Goal: Information Seeking & Learning: Learn about a topic

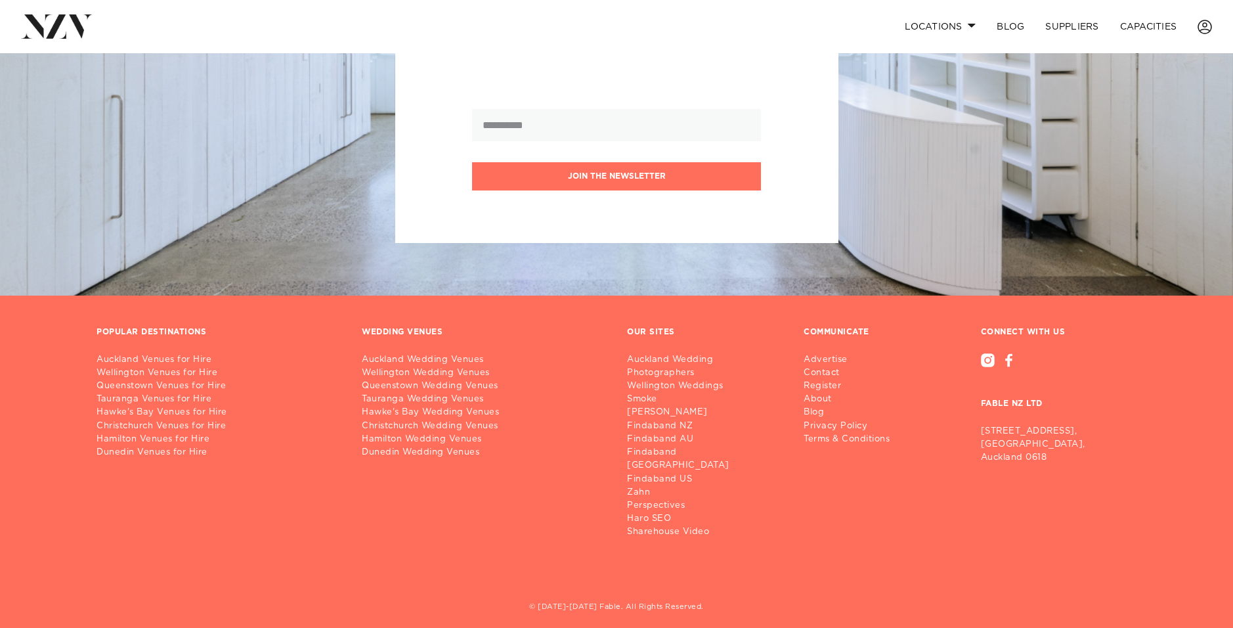
scroll to position [1611, 0]
click at [144, 361] on link "Auckland Venues for Hire" at bounding box center [219, 359] width 244 height 13
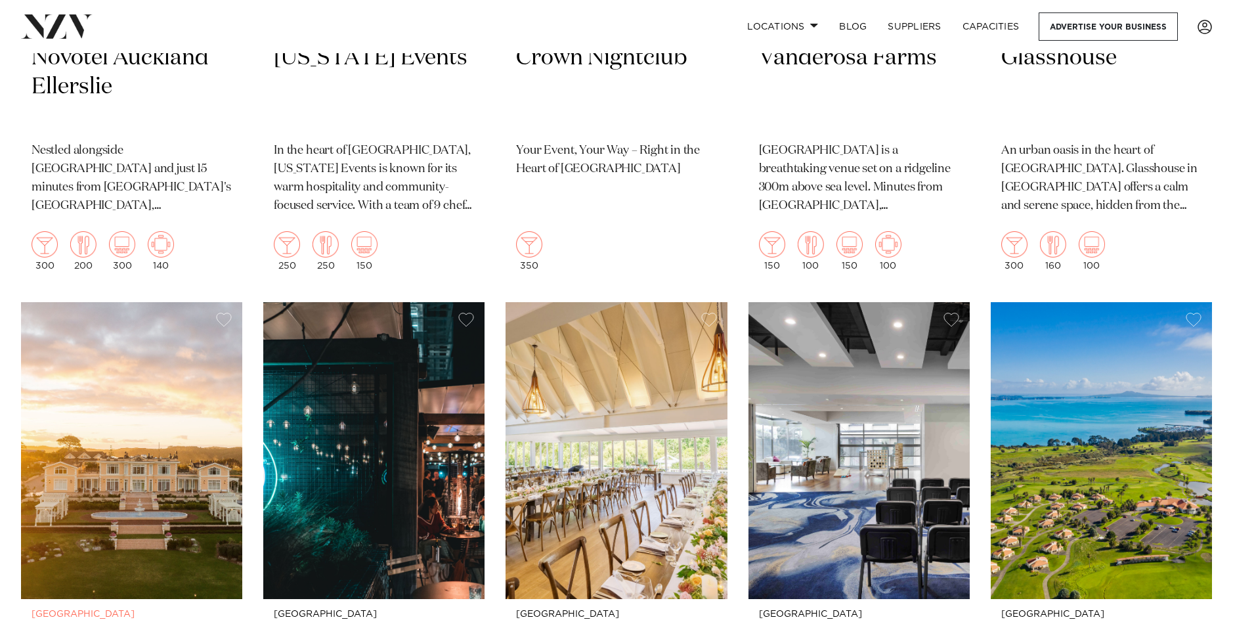
scroll to position [4009, 0]
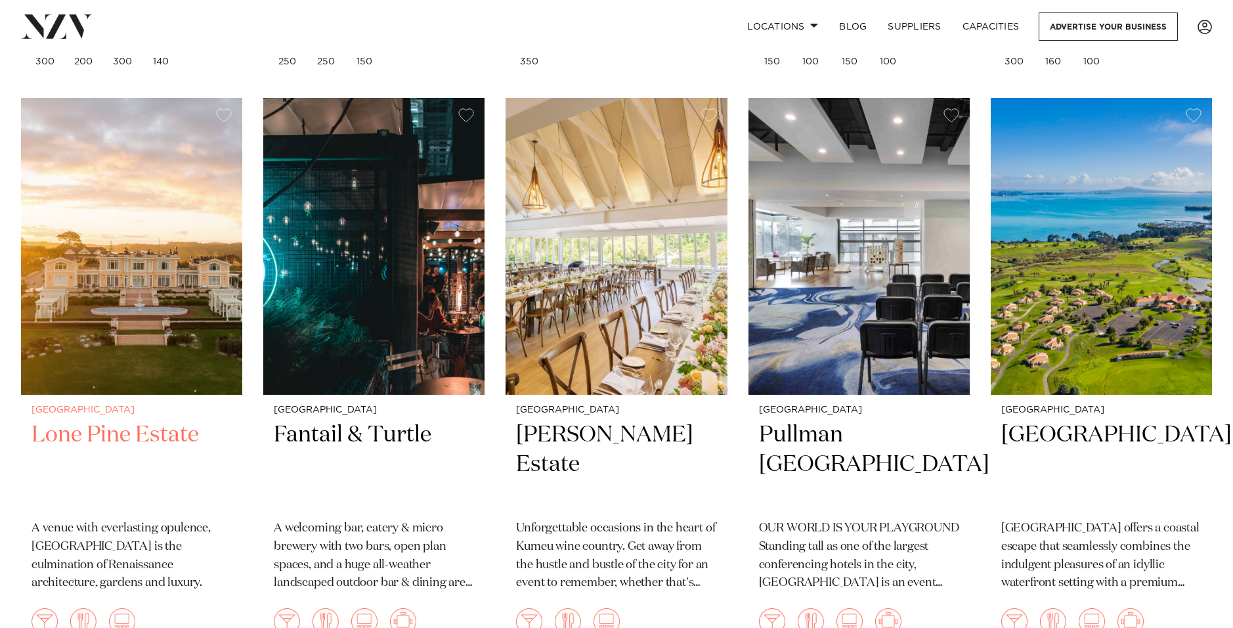
click at [157, 217] on img at bounding box center [131, 246] width 221 height 297
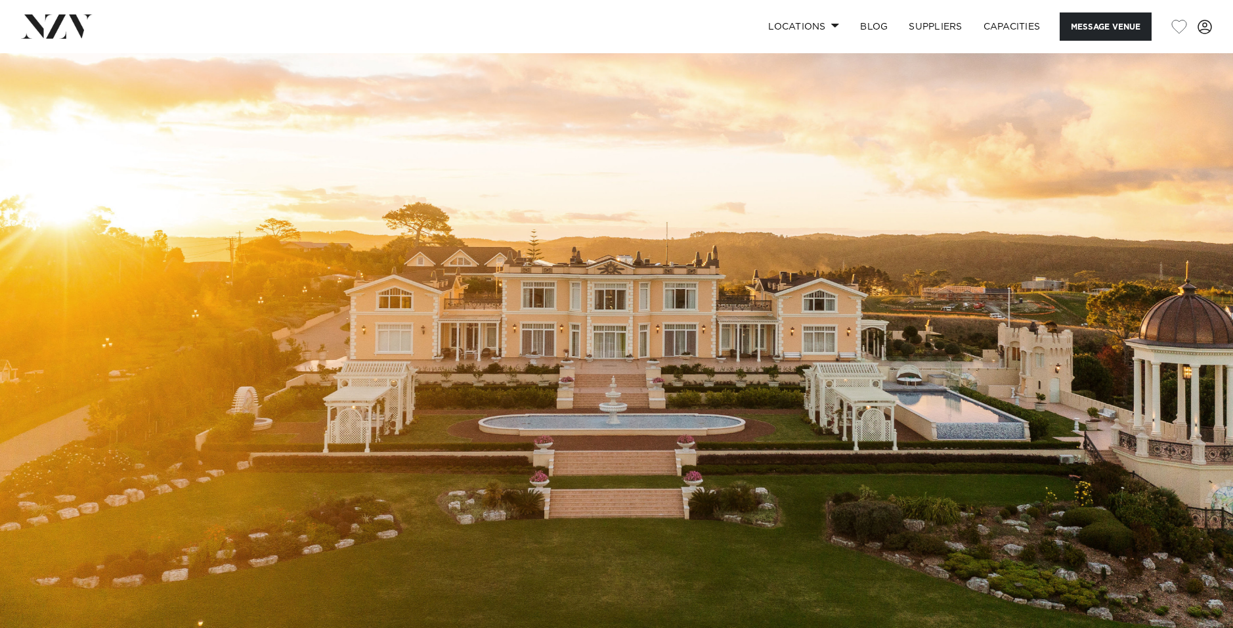
click at [964, 387] on img at bounding box center [616, 342] width 1233 height 578
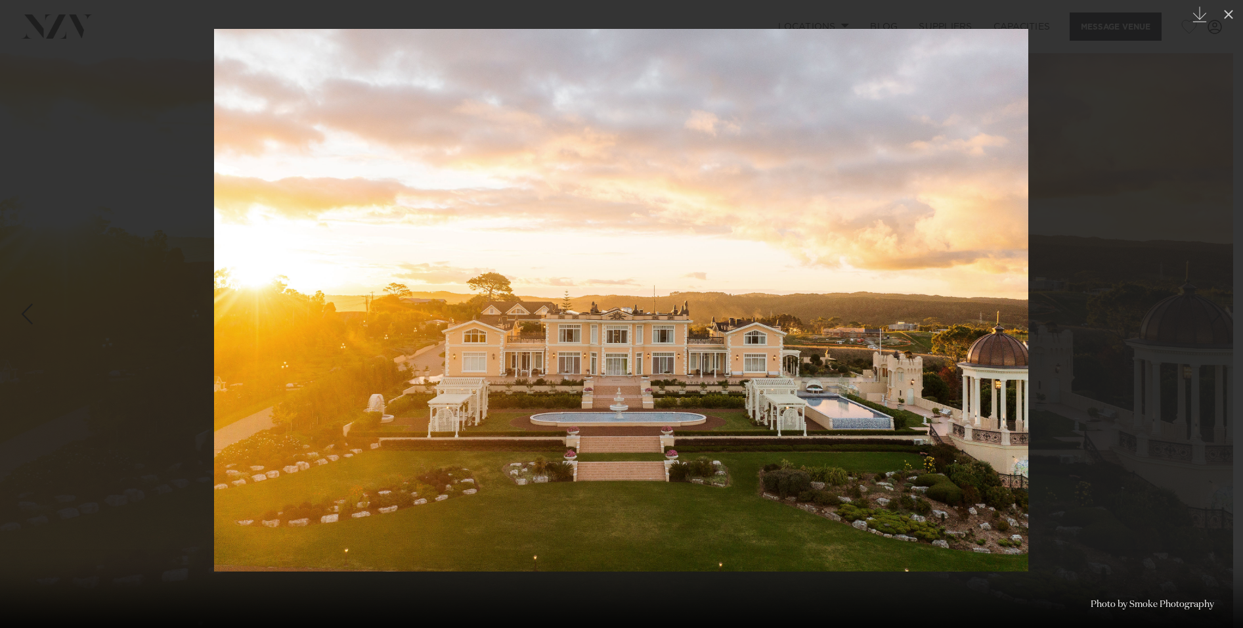
click at [964, 387] on img at bounding box center [621, 300] width 814 height 542
click at [940, 418] on img at bounding box center [621, 300] width 814 height 542
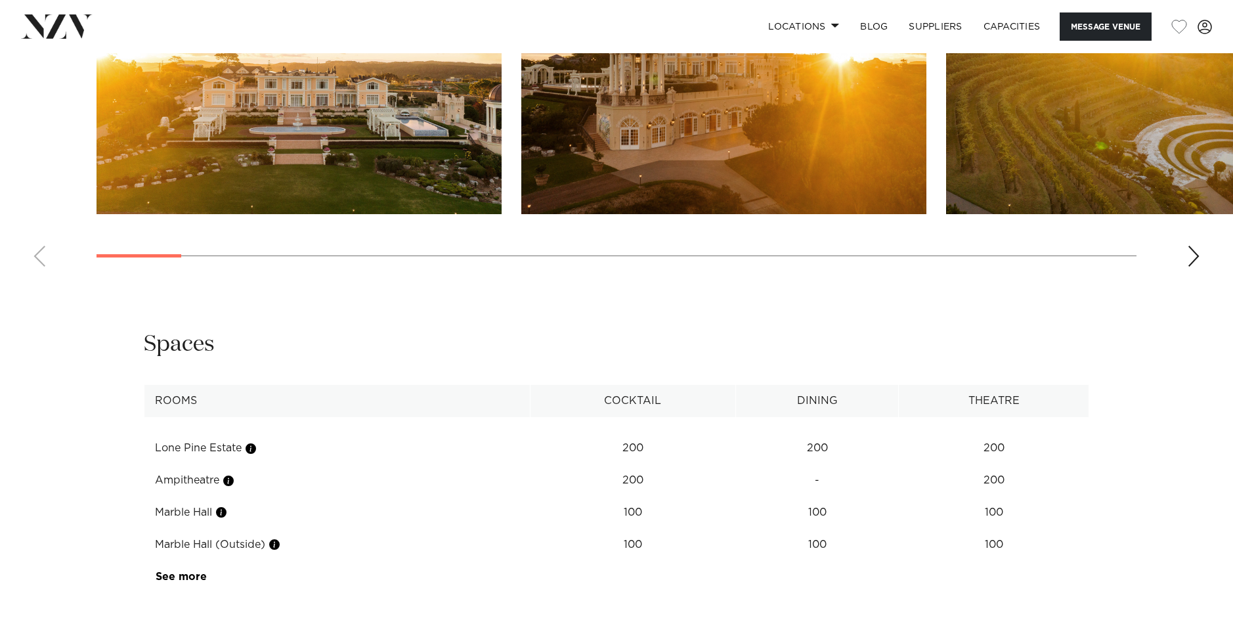
scroll to position [1510, 0]
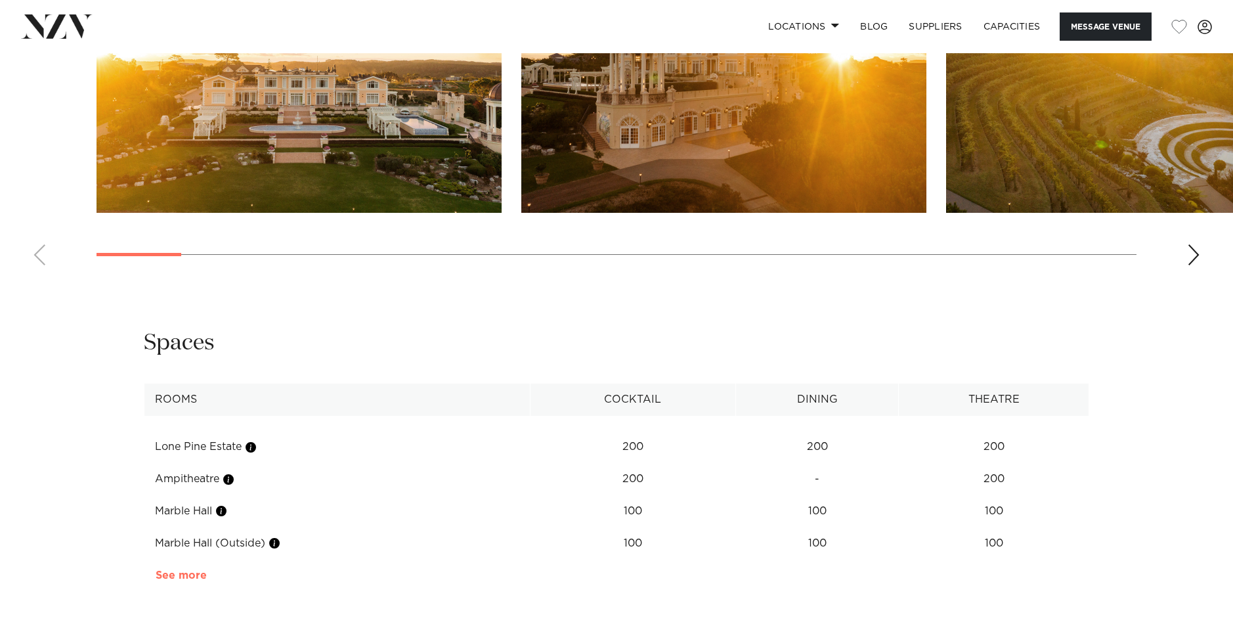
click at [171, 575] on link "See more" at bounding box center [207, 575] width 102 height 11
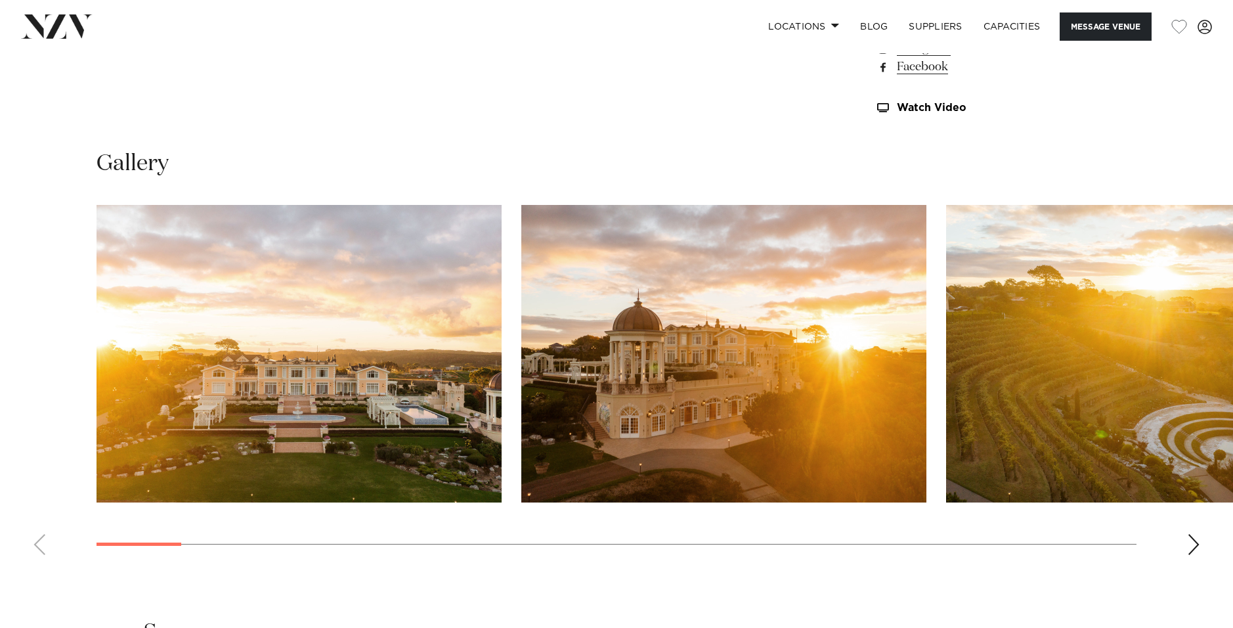
scroll to position [1220, 0]
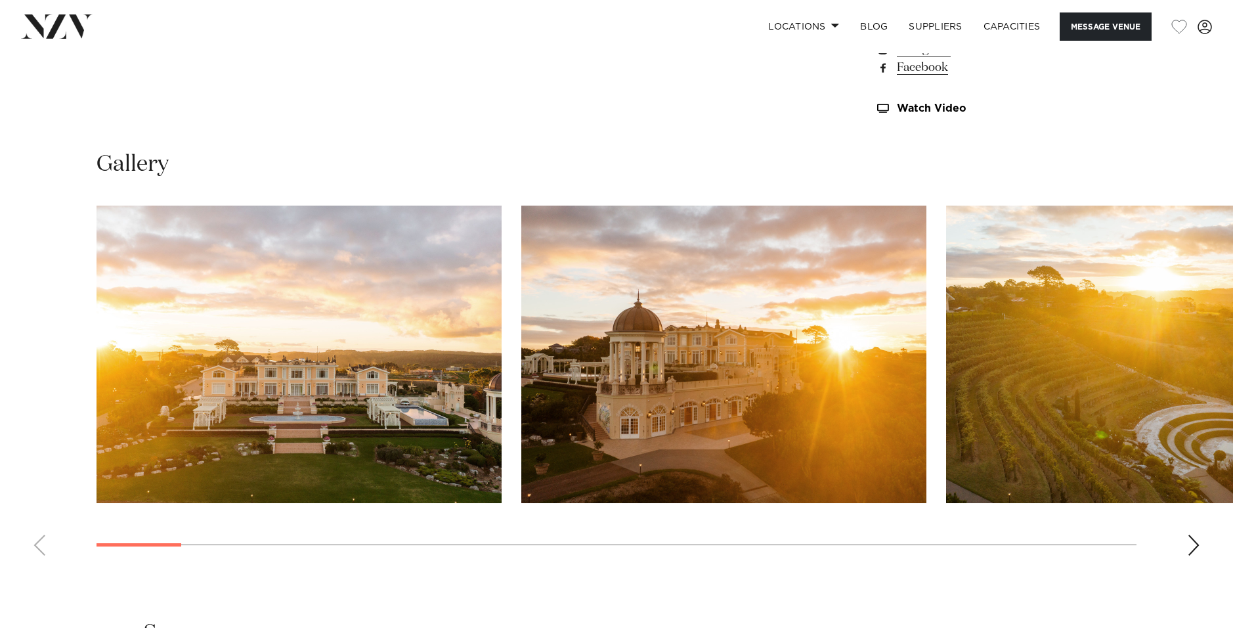
click at [258, 405] on img "1 / 30" at bounding box center [299, 354] width 405 height 297
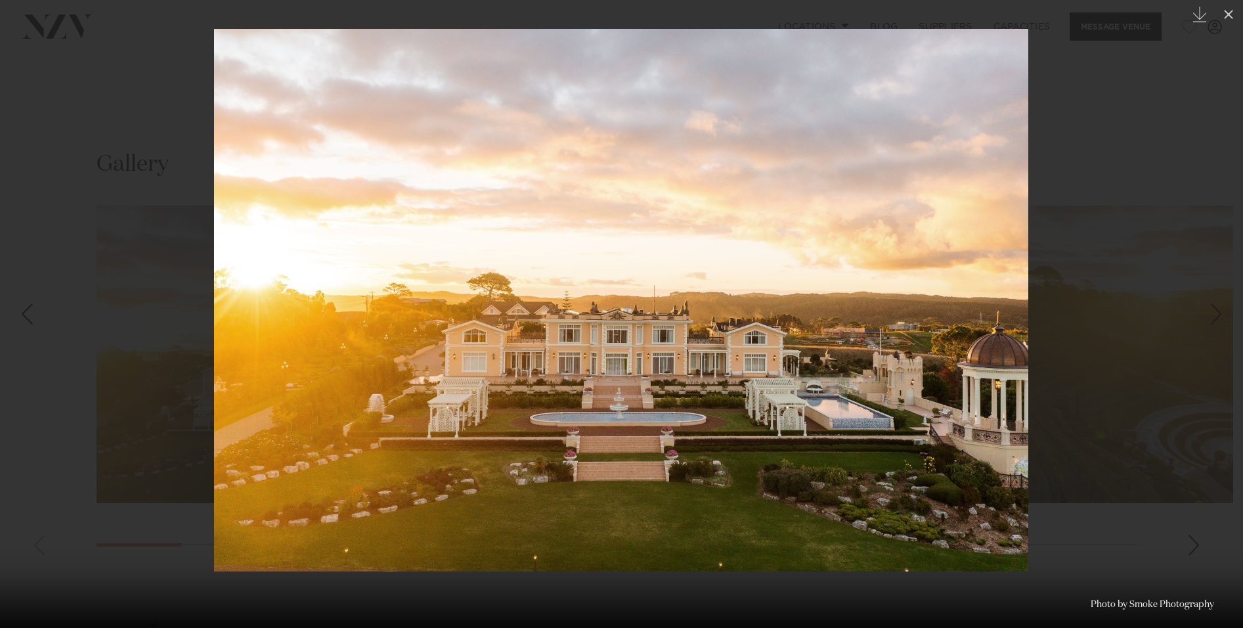
click at [1191, 550] on div at bounding box center [621, 314] width 1243 height 628
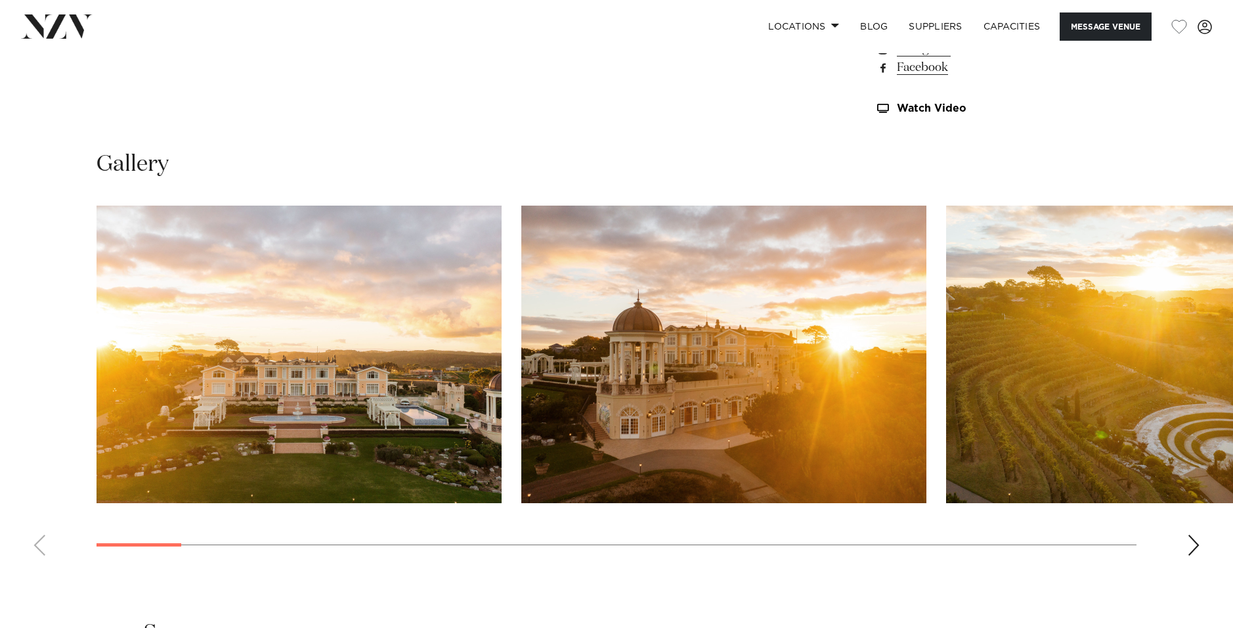
click at [1190, 550] on div "Next slide" at bounding box center [1193, 545] width 13 height 21
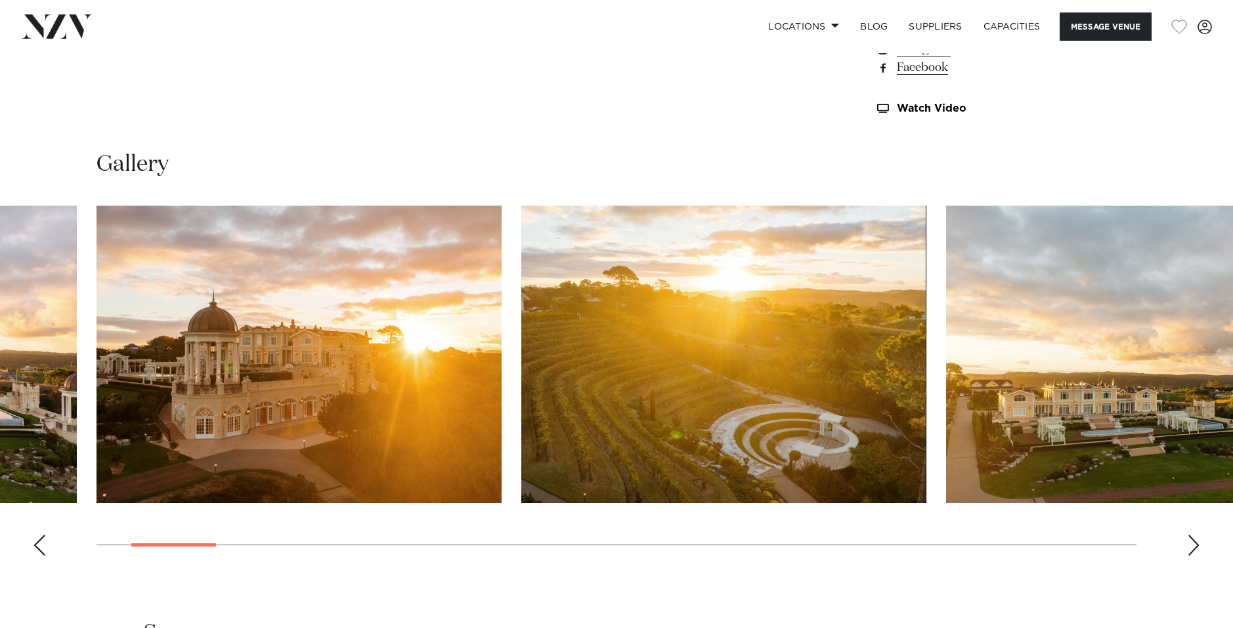
click at [1190, 550] on div "Next slide" at bounding box center [1193, 545] width 13 height 21
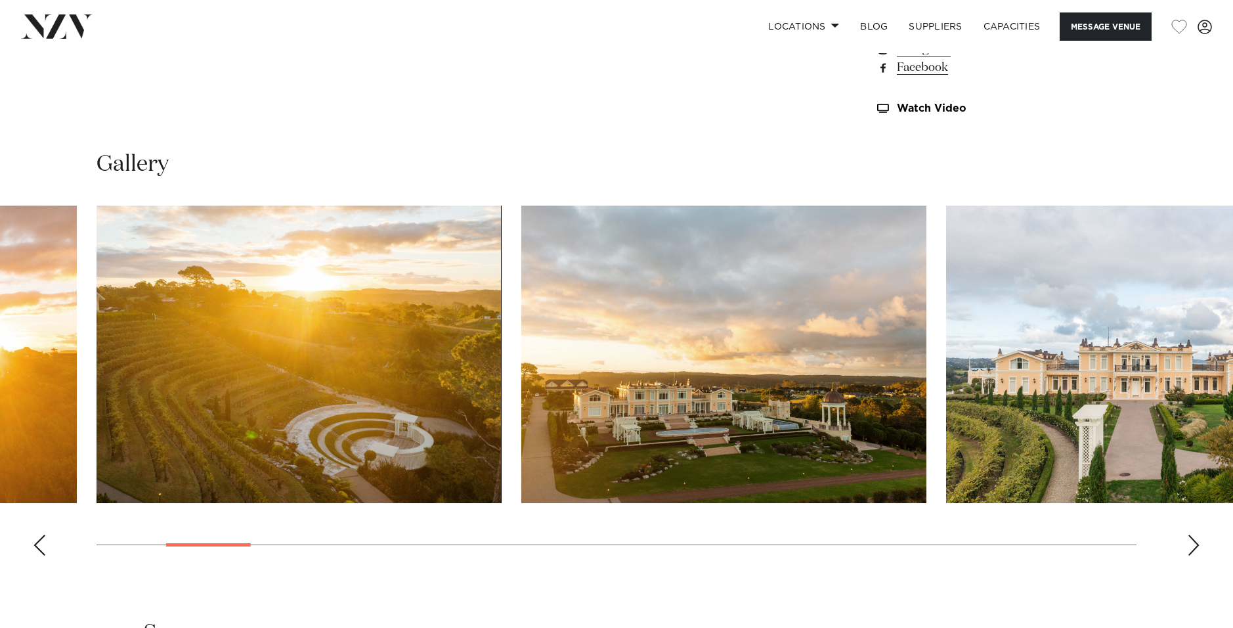
click at [427, 440] on img "3 / 30" at bounding box center [299, 354] width 405 height 297
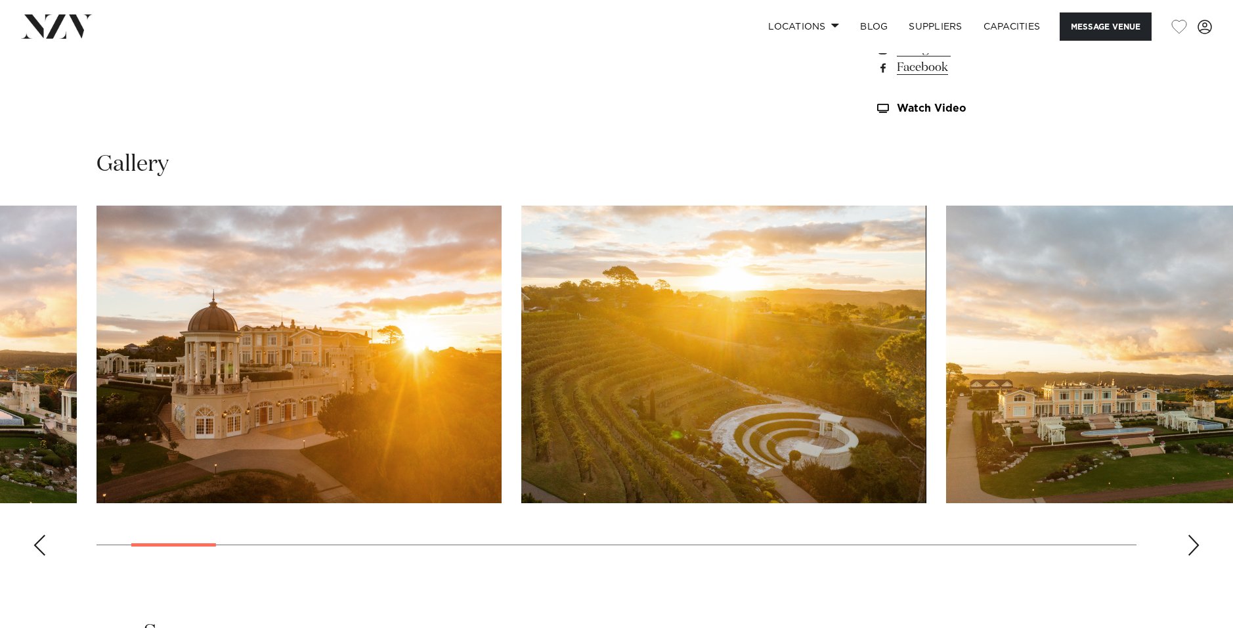
click at [55, 28] on img at bounding box center [57, 26] width 72 height 24
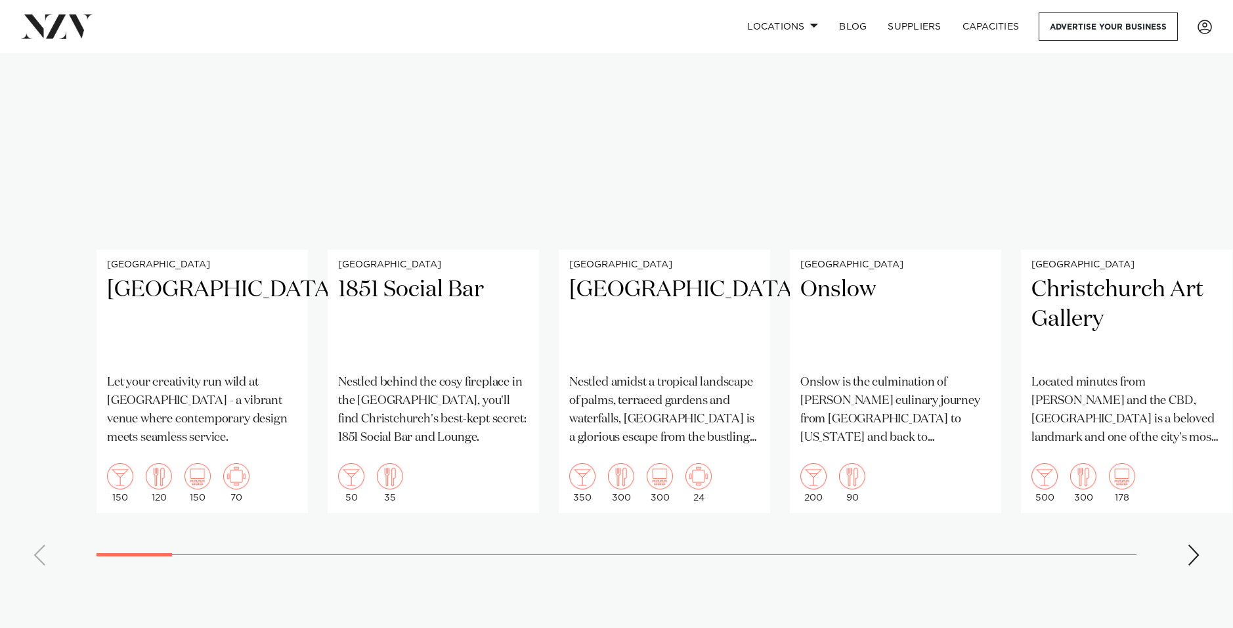
scroll to position [11726, 0]
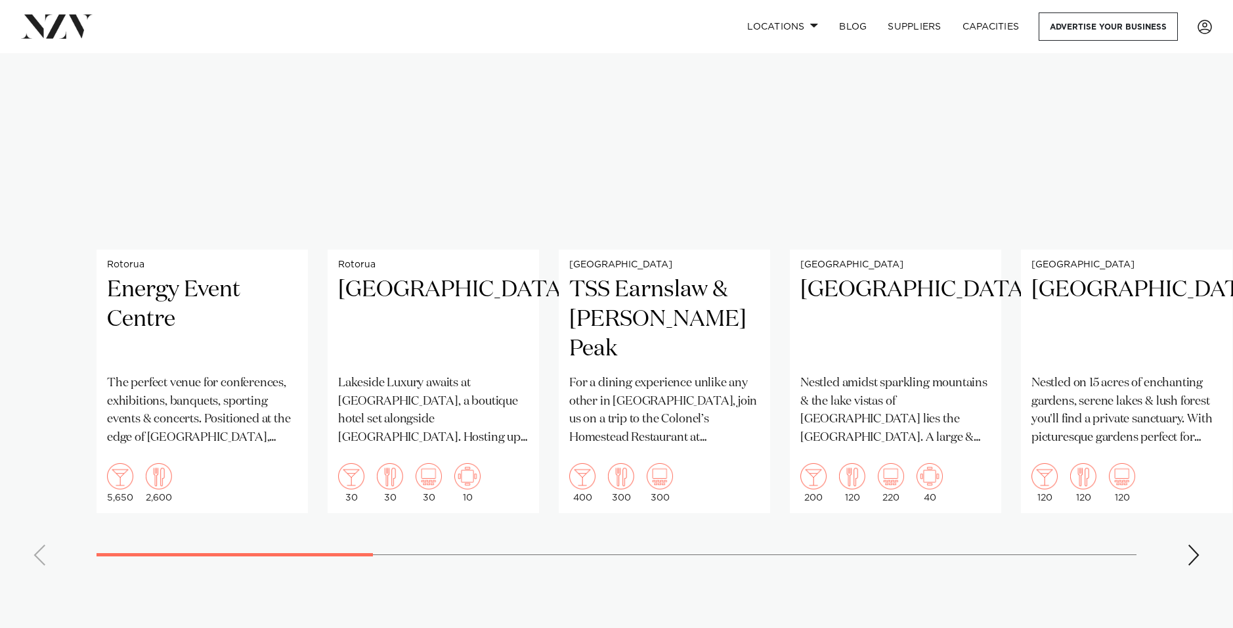
scroll to position [13882, 0]
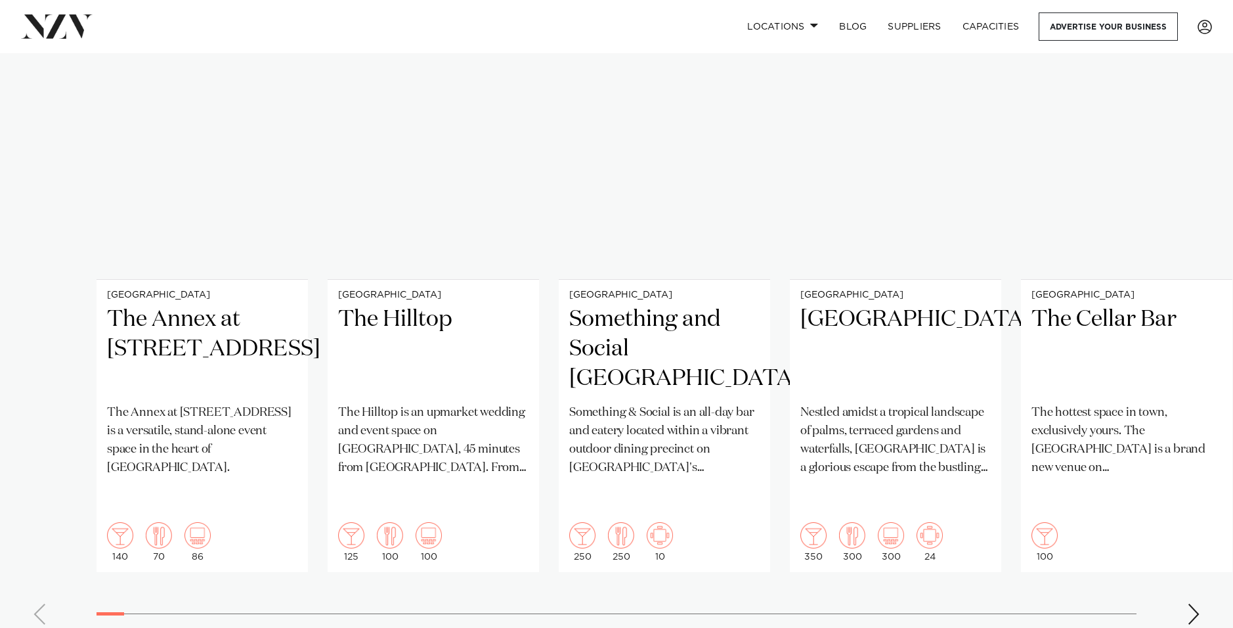
click at [1104, 23] on link "Advertise your business" at bounding box center [1108, 26] width 139 height 28
click at [1073, 28] on link "Advertise your business" at bounding box center [1108, 26] width 139 height 28
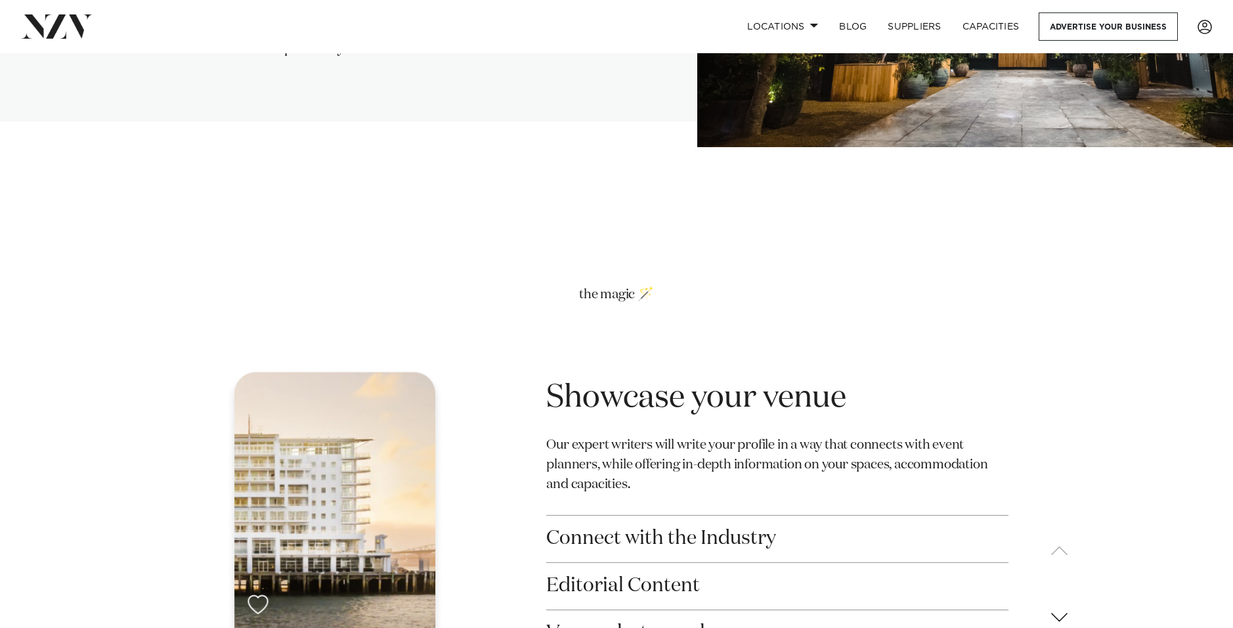
scroll to position [1610, 0]
